Goal: Find specific page/section

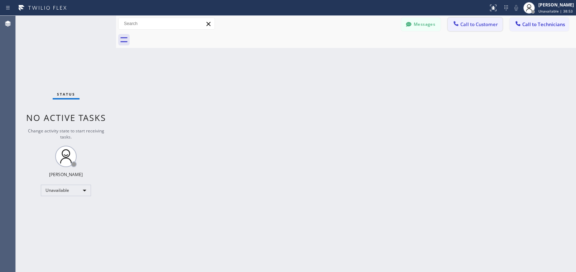
click at [475, 25] on span "Call to Customer" at bounding box center [479, 24] width 38 height 6
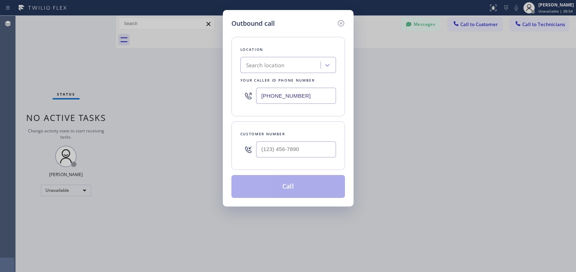
click at [280, 64] on div "Search location" at bounding box center [265, 65] width 39 height 8
type input "electrical garage romani ferry"
click at [277, 64] on div "Search location" at bounding box center [265, 65] width 39 height 8
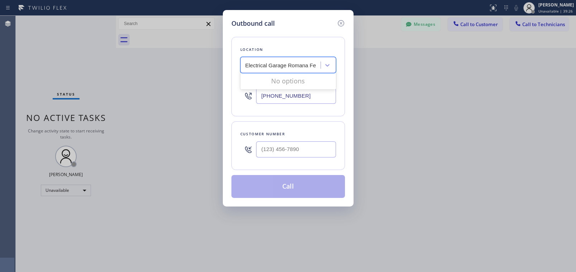
scroll to position [0, 1]
type input "Electrical Garage Romana Fe"
click at [298, 65] on div "Search location" at bounding box center [281, 65] width 78 height 13
paste input "Electrical Garage Romana Ferry"
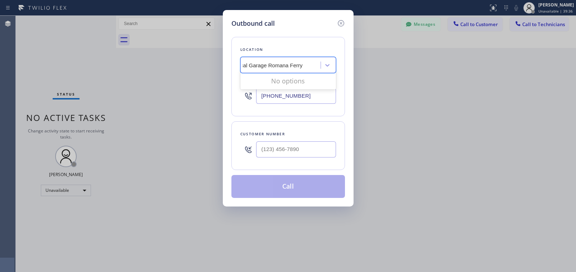
scroll to position [0, 20]
type input "Electrical Garage Romana Ferry"
click at [338, 22] on icon at bounding box center [340, 23] width 6 height 6
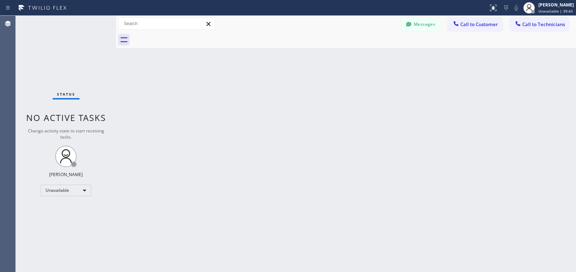
scroll to position [0, 0]
